Goal: Information Seeking & Learning: Learn about a topic

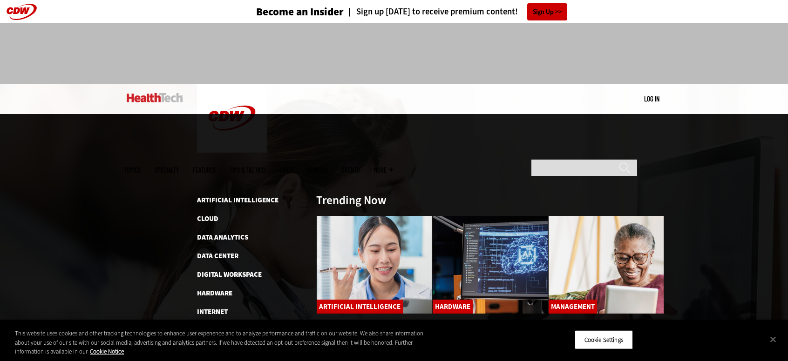
click at [141, 167] on span "Topics" at bounding box center [132, 170] width 17 height 7
click at [213, 195] on link "Artificial Intelligence" at bounding box center [237, 199] width 81 height 9
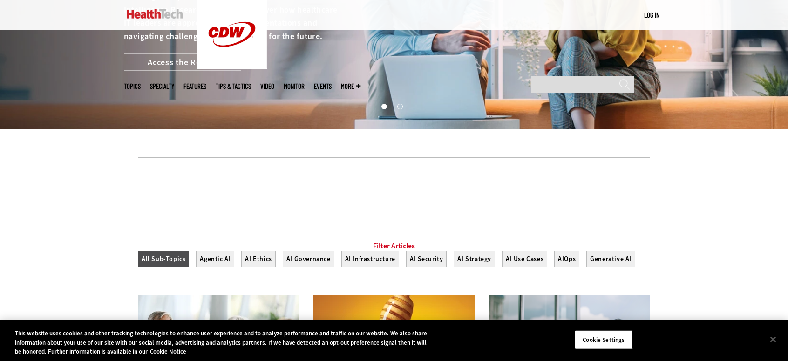
scroll to position [233, 0]
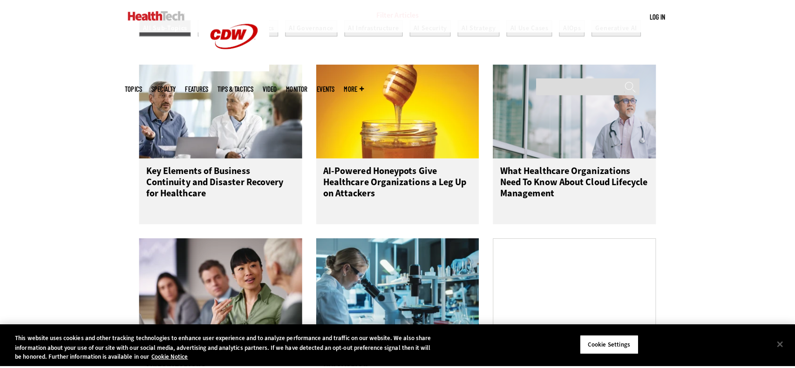
scroll to position [419, 0]
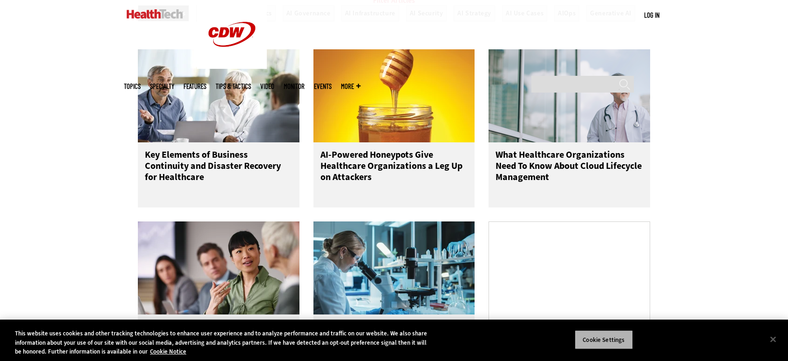
click at [623, 344] on button "Cookie Settings" at bounding box center [603, 340] width 58 height 20
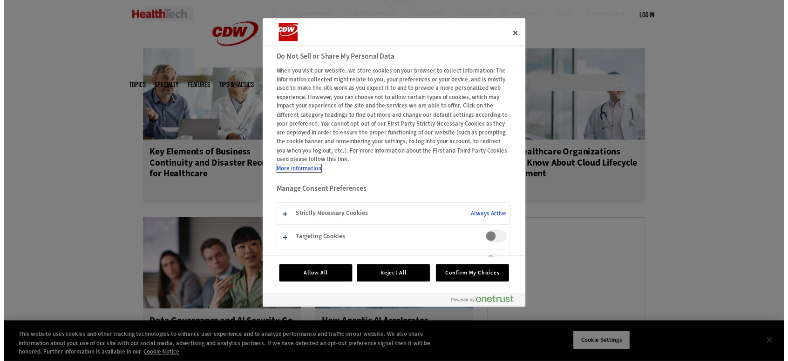
scroll to position [17, 0]
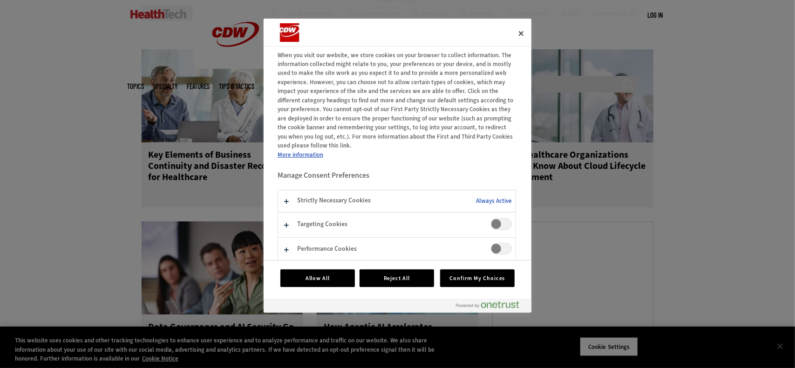
click at [491, 223] on span "Targeting Cookies" at bounding box center [501, 224] width 21 height 12
click at [492, 249] on span "Performance Cookies" at bounding box center [501, 249] width 21 height 12
click at [469, 275] on button "Confirm My Choices" at bounding box center [477, 279] width 74 height 18
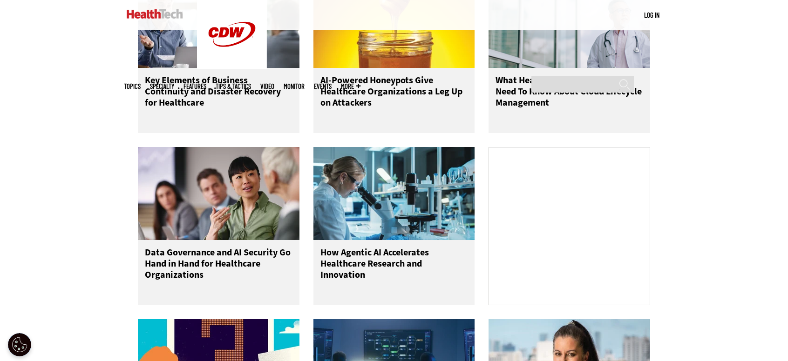
scroll to position [372, 0]
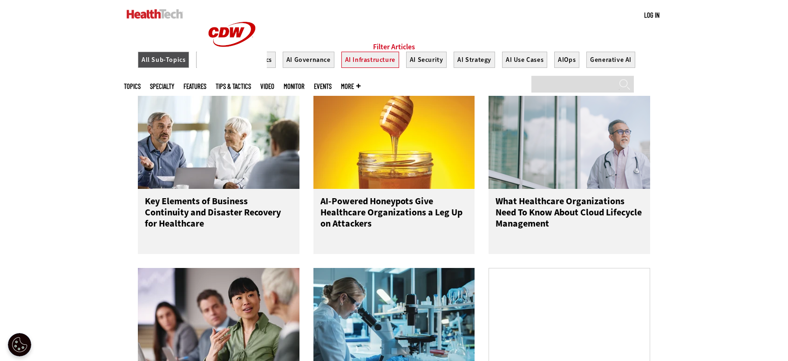
click at [369, 68] on button "AI Infrastructure" at bounding box center [370, 60] width 58 height 16
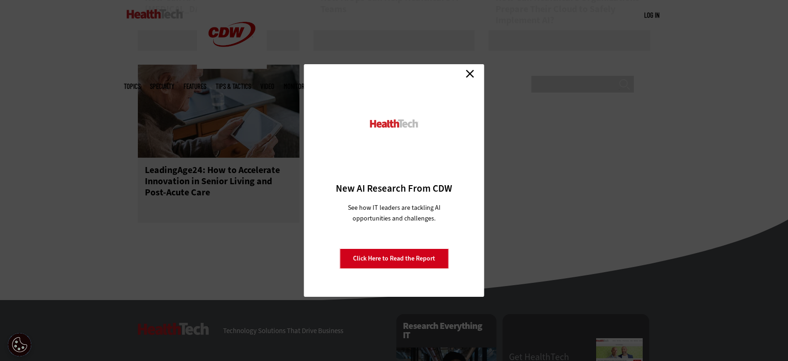
scroll to position [977, 0]
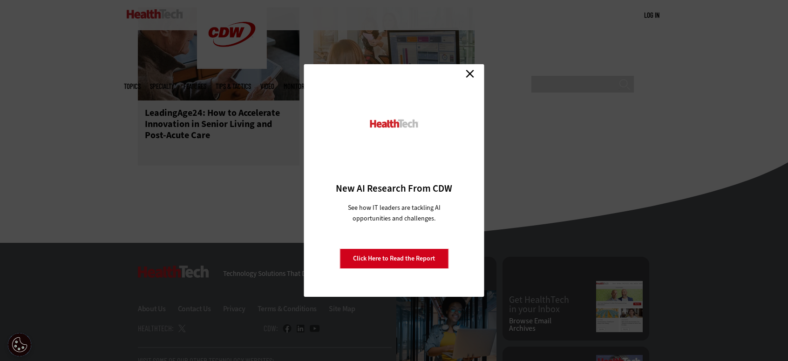
click at [468, 70] on link "Close" at bounding box center [470, 74] width 14 height 14
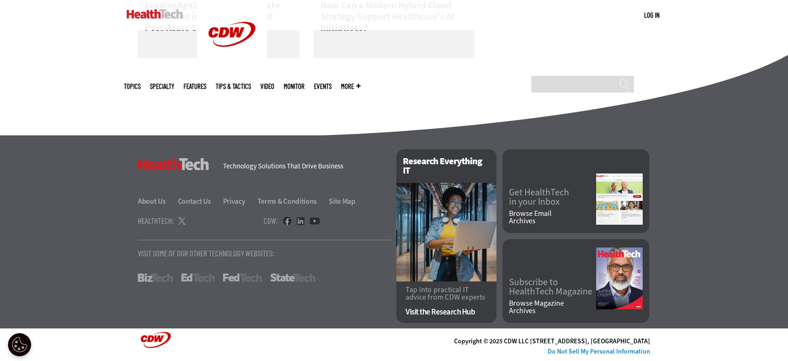
scroll to position [1093, 0]
click at [155, 202] on link "About Us" at bounding box center [157, 201] width 39 height 10
